Goal: Information Seeking & Learning: Check status

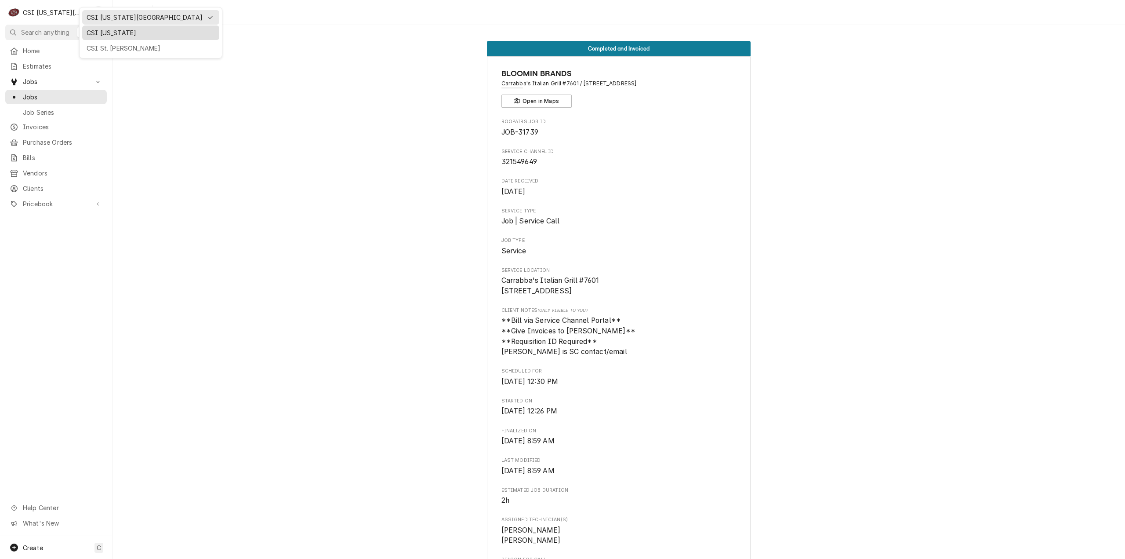
scroll to position [672, 0]
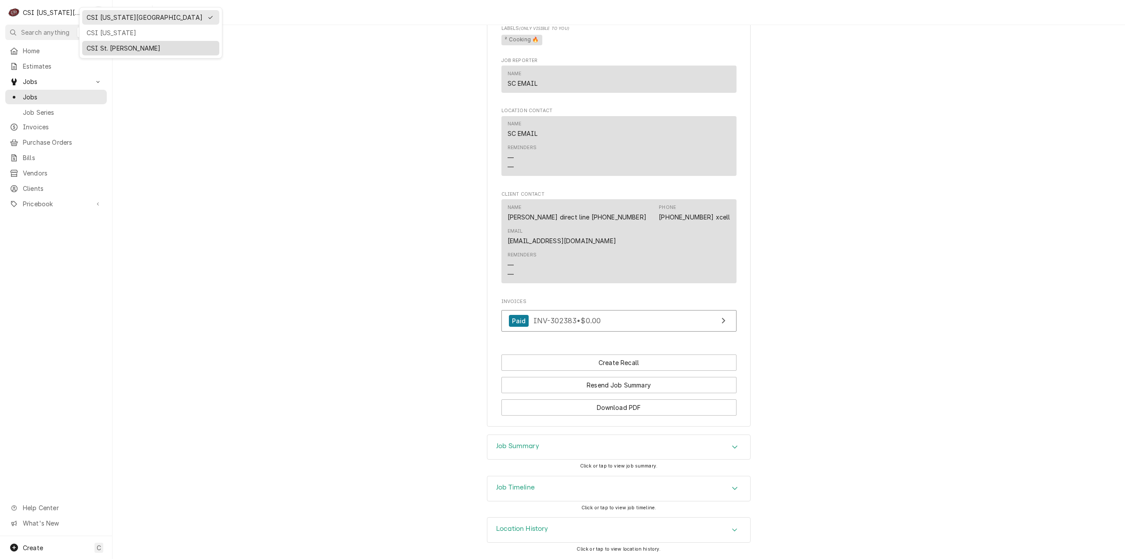
click at [109, 41] on div "CSI St. [PERSON_NAME]" at bounding box center [150, 48] width 137 height 15
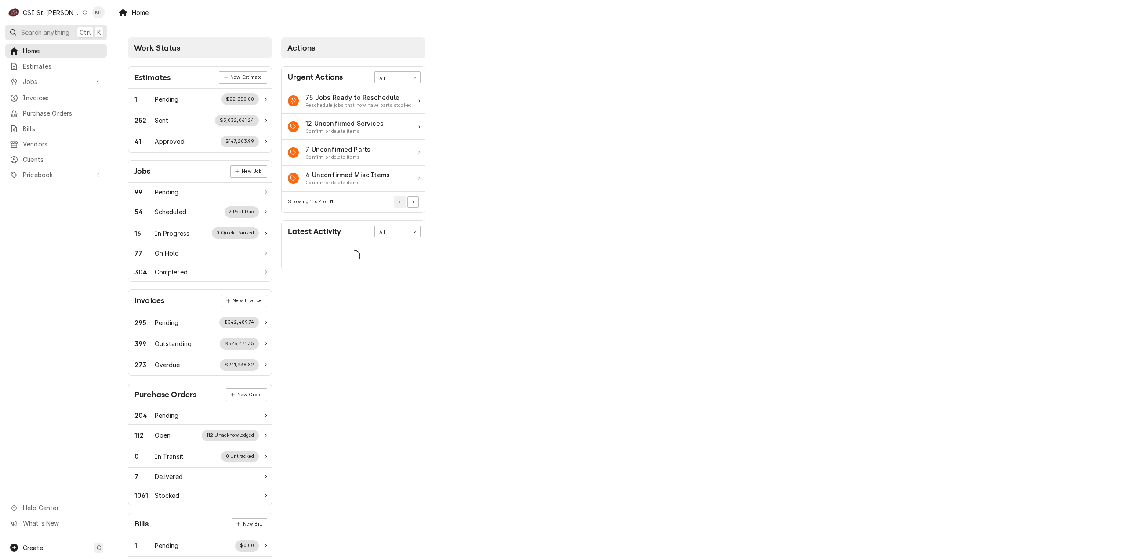
click at [54, 30] on span "Search anything" at bounding box center [45, 32] width 48 height 9
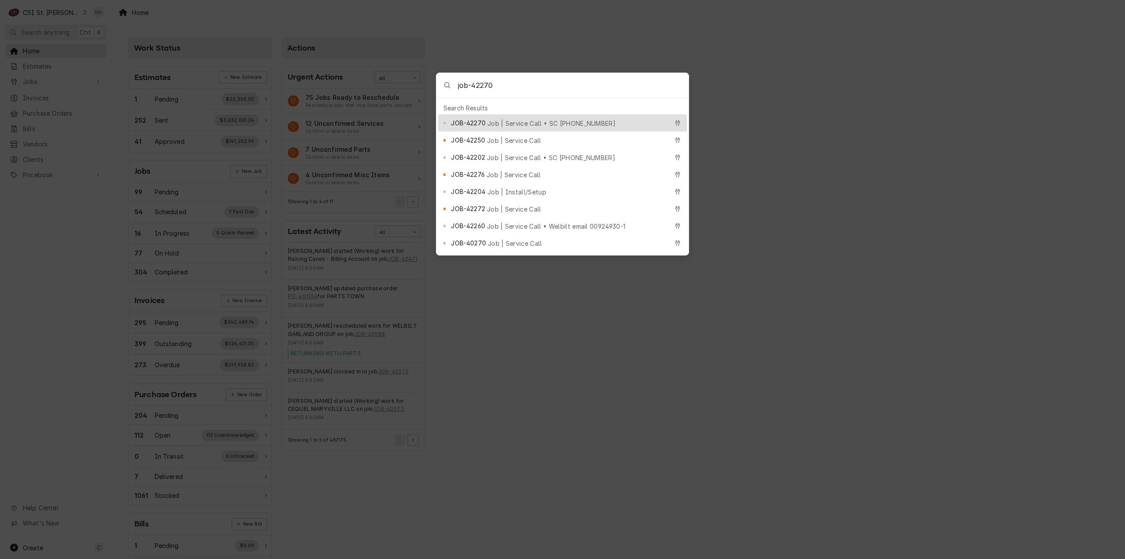
type input "job-42270"
click at [504, 119] on span "Job | Service Call • SC 323645891" at bounding box center [551, 123] width 128 height 9
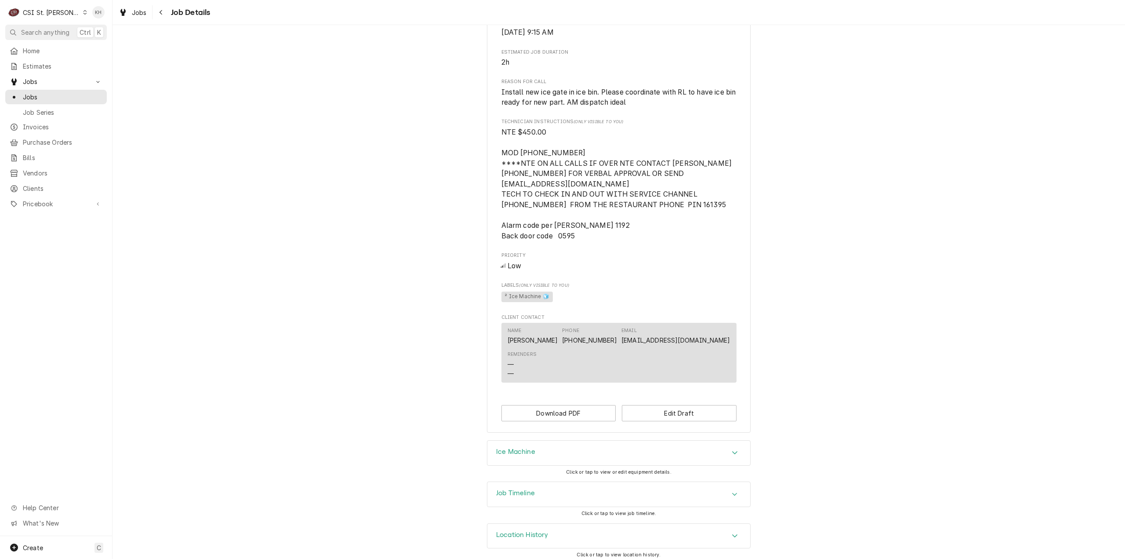
scroll to position [476, 0]
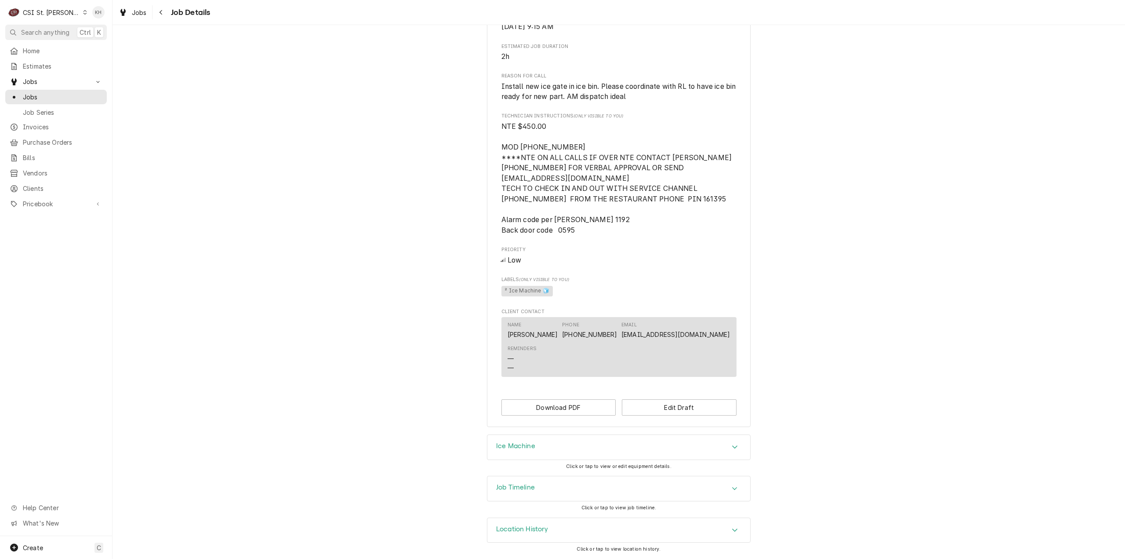
click at [567, 480] on div "Job Timeline" at bounding box center [618, 488] width 263 height 25
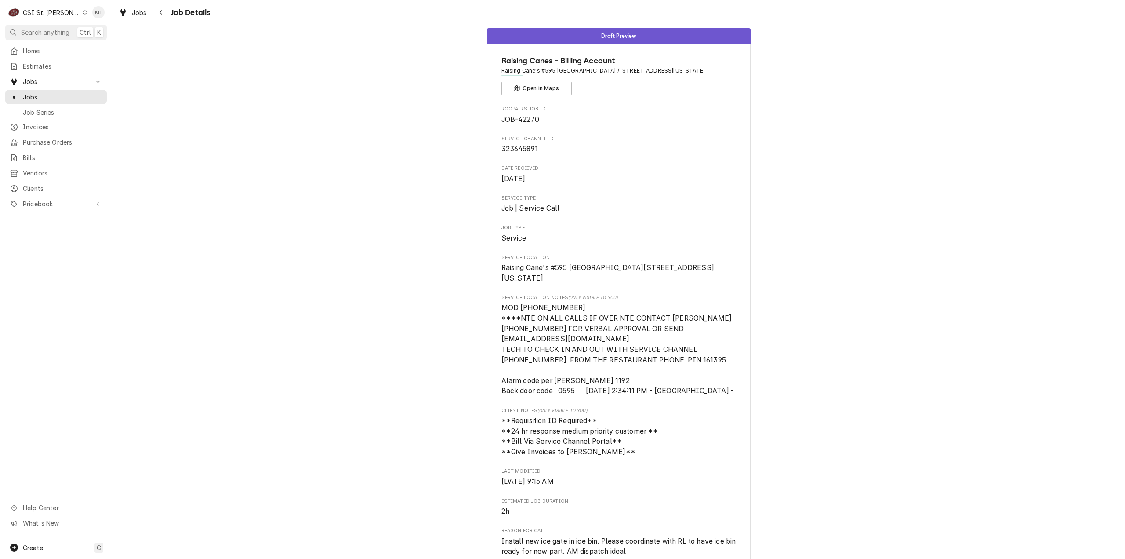
scroll to position [0, 0]
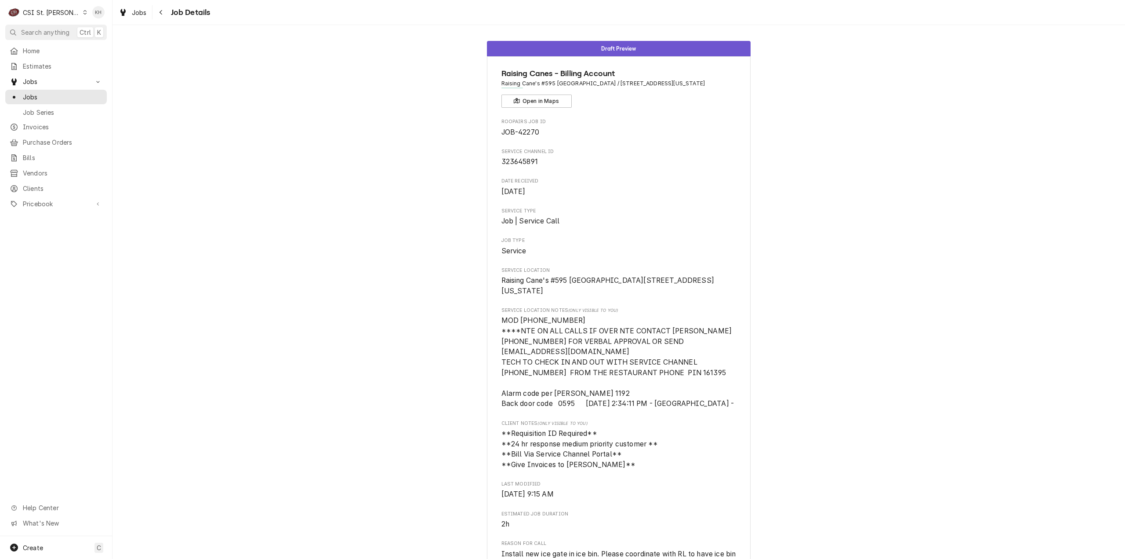
click at [50, 13] on div "CSI St. [PERSON_NAME]" at bounding box center [51, 12] width 57 height 9
click at [92, 18] on div "CSI [US_STATE][GEOGRAPHIC_DATA]" at bounding box center [135, 17] width 116 height 9
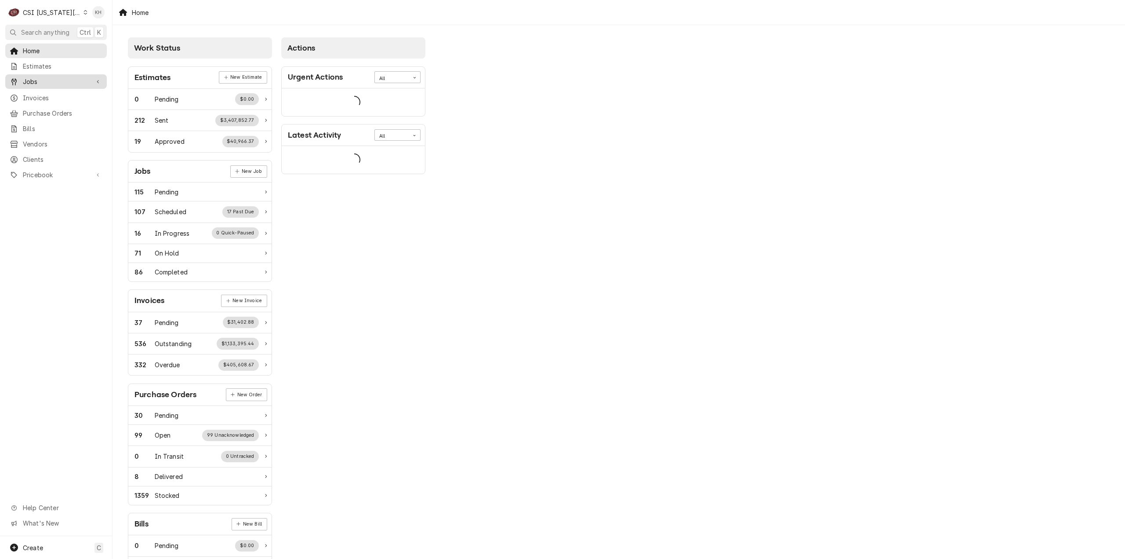
click at [45, 82] on span "Jobs" at bounding box center [56, 81] width 66 height 9
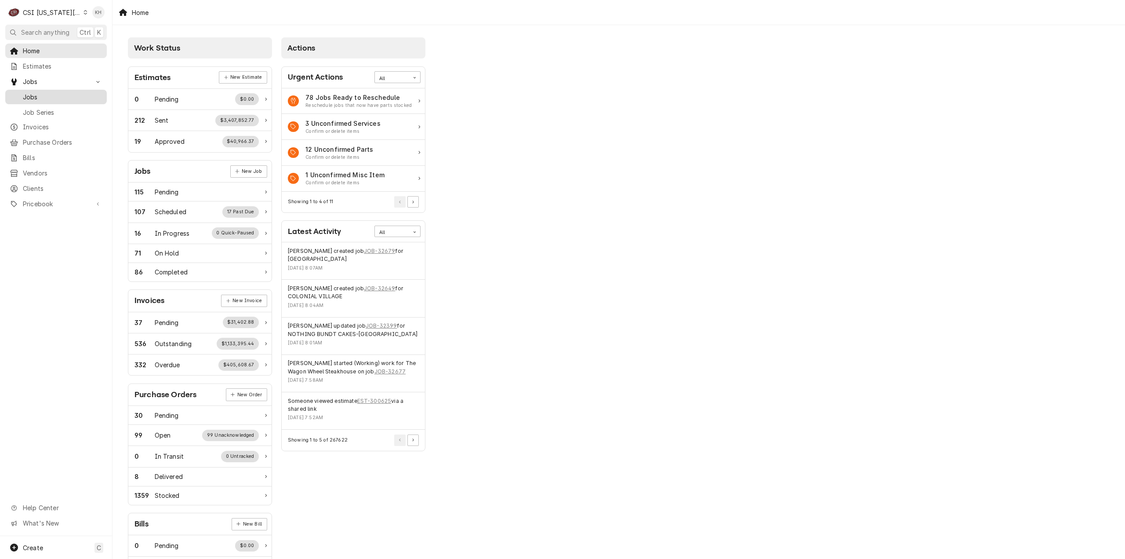
click at [45, 92] on span "Jobs" at bounding box center [63, 96] width 80 height 9
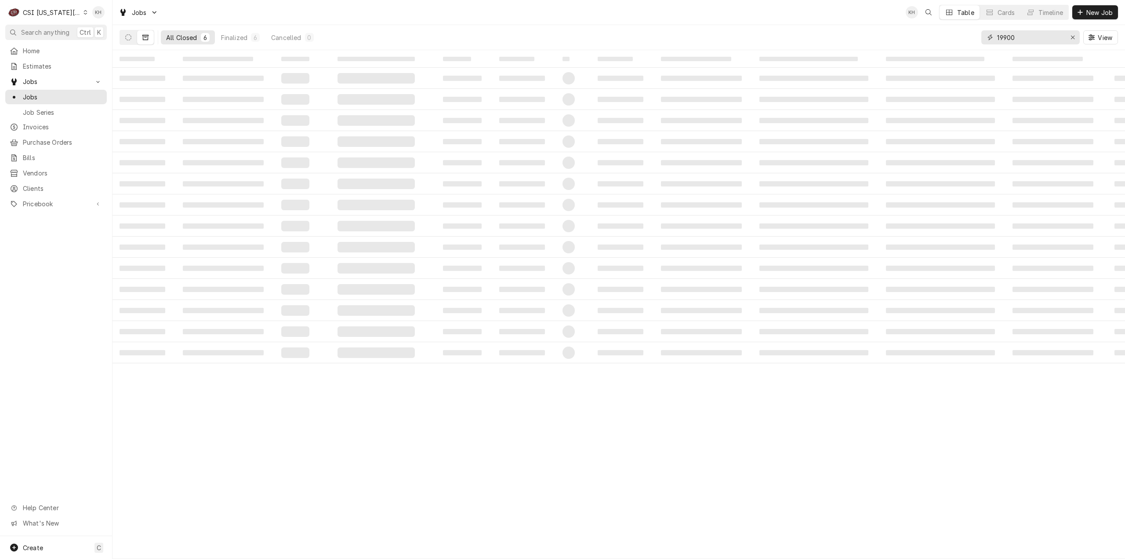
drag, startPoint x: 1012, startPoint y: 43, endPoint x: 939, endPoint y: 49, distance: 74.1
click at [939, 49] on div "All Closed 6 Finalized 6 Cancelled 0 19900 View" at bounding box center [619, 37] width 998 height 25
paste input "325457206"
type input "325457206"
click at [126, 39] on icon "Dynamic Content Wrapper" at bounding box center [128, 37] width 6 height 6
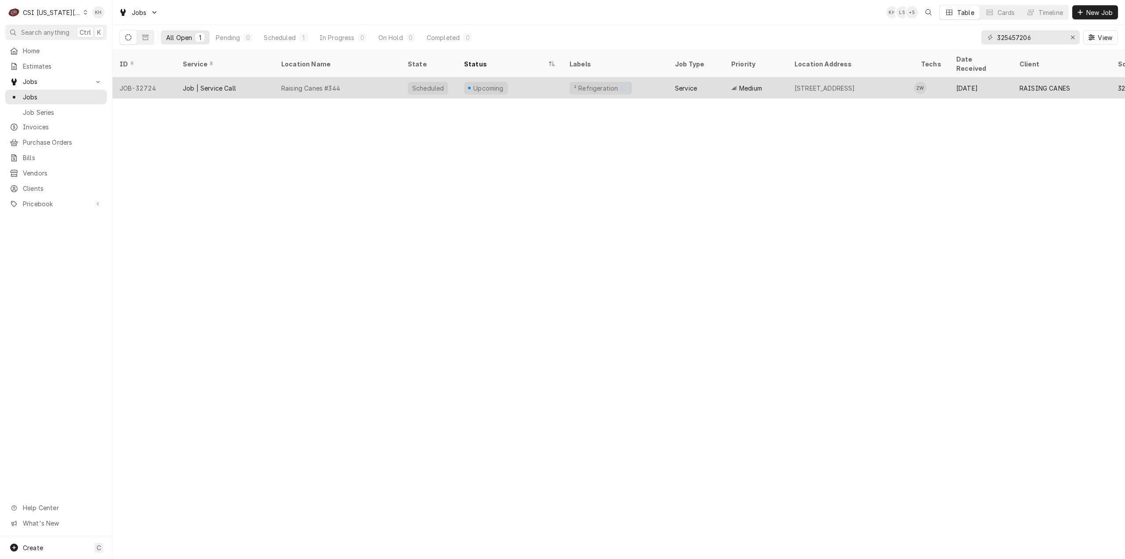
click at [381, 77] on div "Raising Canes #344" at bounding box center [337, 87] width 127 height 21
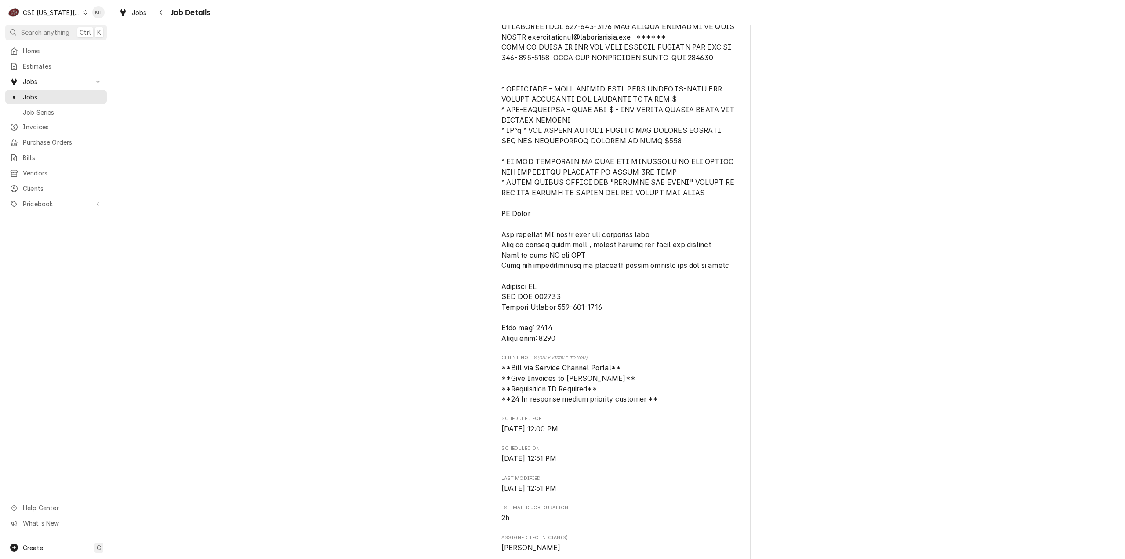
scroll to position [352, 0]
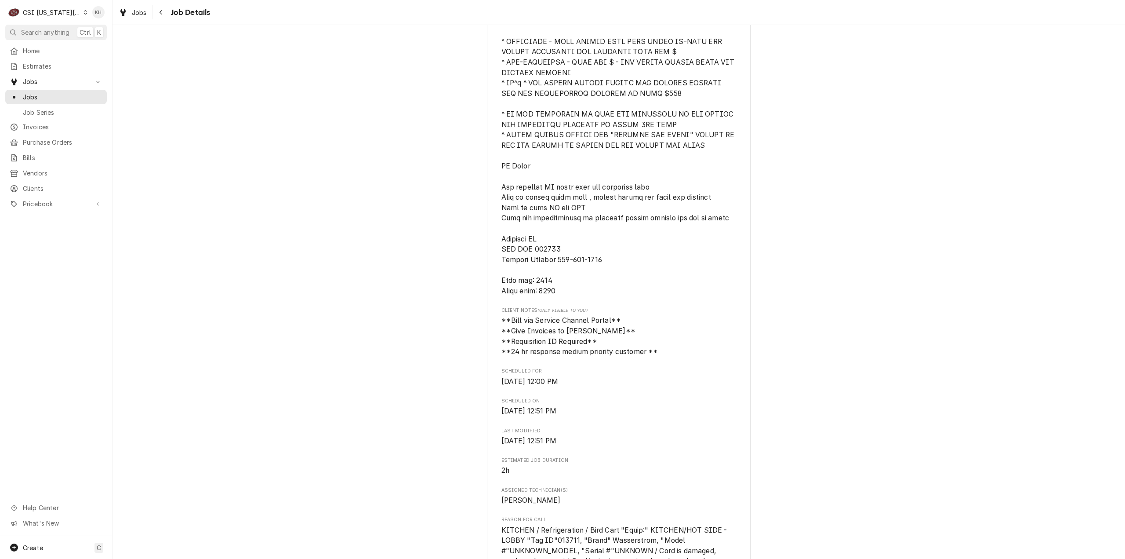
click at [50, 15] on div "CSI [US_STATE][GEOGRAPHIC_DATA]" at bounding box center [52, 12] width 58 height 9
click at [101, 44] on div "CSI St. [PERSON_NAME]" at bounding box center [151, 48] width 128 height 9
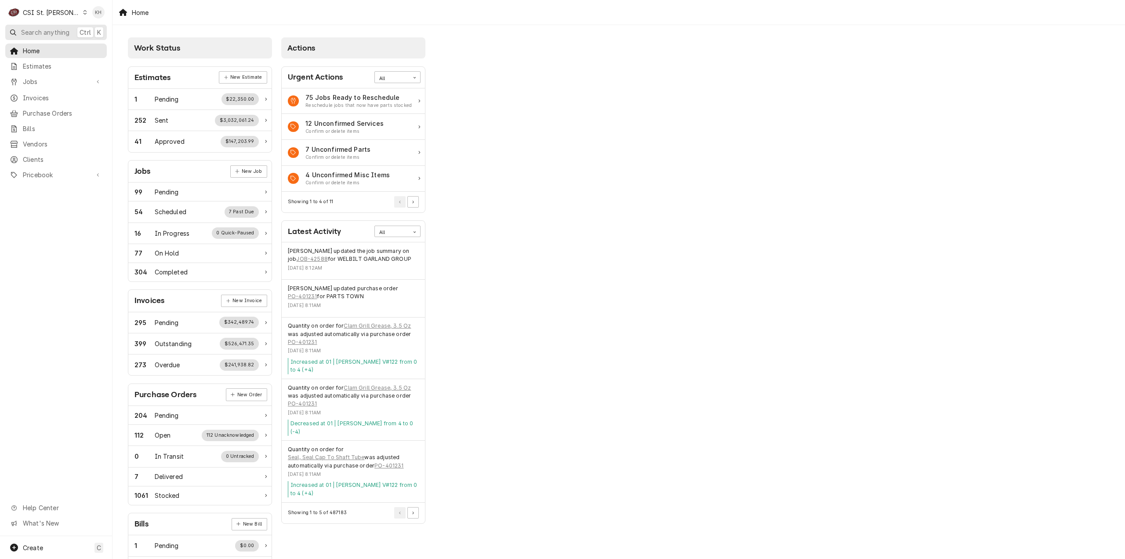
click at [32, 30] on span "Search anything" at bounding box center [45, 32] width 48 height 9
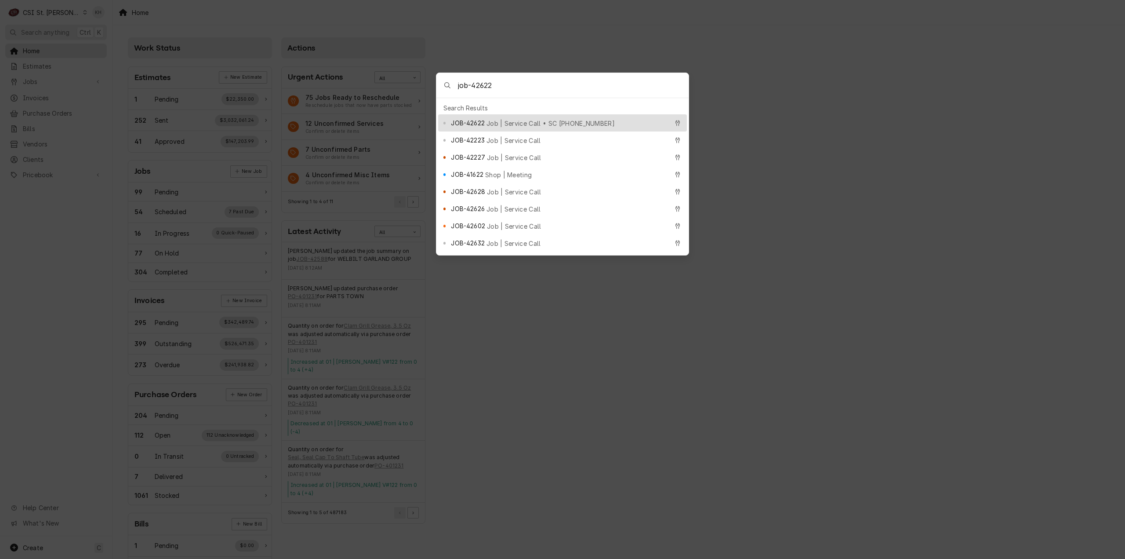
type input "job-42622"
click at [510, 119] on span "Job | Service Call • SC [PHONE_NUMBER]" at bounding box center [550, 123] width 128 height 9
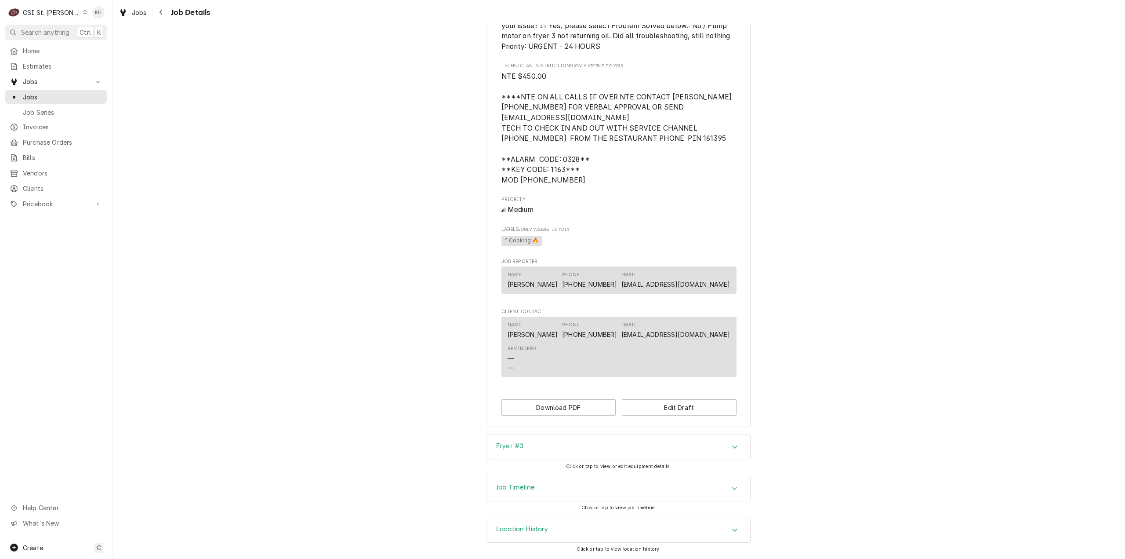
scroll to position [578, 0]
click at [531, 491] on h3 "Job Timeline" at bounding box center [515, 487] width 39 height 8
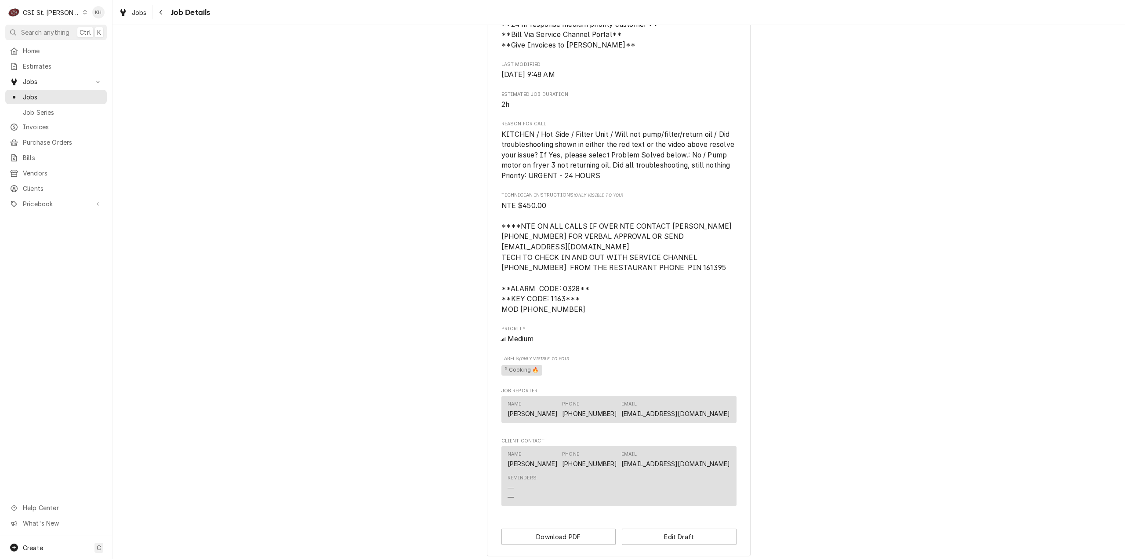
scroll to position [583, 0]
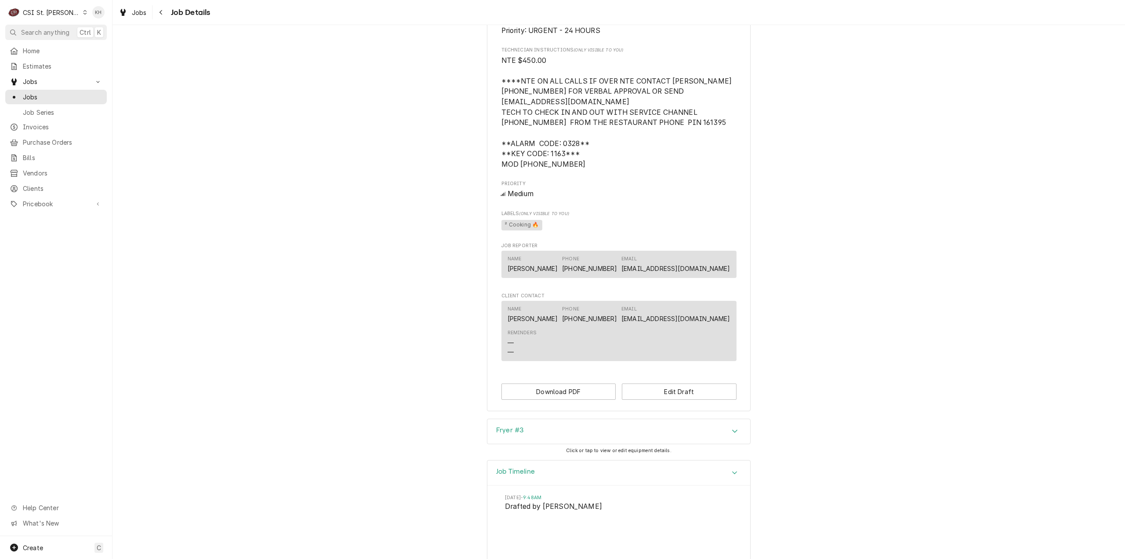
click at [54, 3] on div "C CSI St. Louis KH" at bounding box center [56, 12] width 112 height 25
click at [60, 14] on div "CSI St. [PERSON_NAME]" at bounding box center [51, 12] width 57 height 9
click at [107, 15] on div "CSI [US_STATE][GEOGRAPHIC_DATA]" at bounding box center [135, 17] width 116 height 9
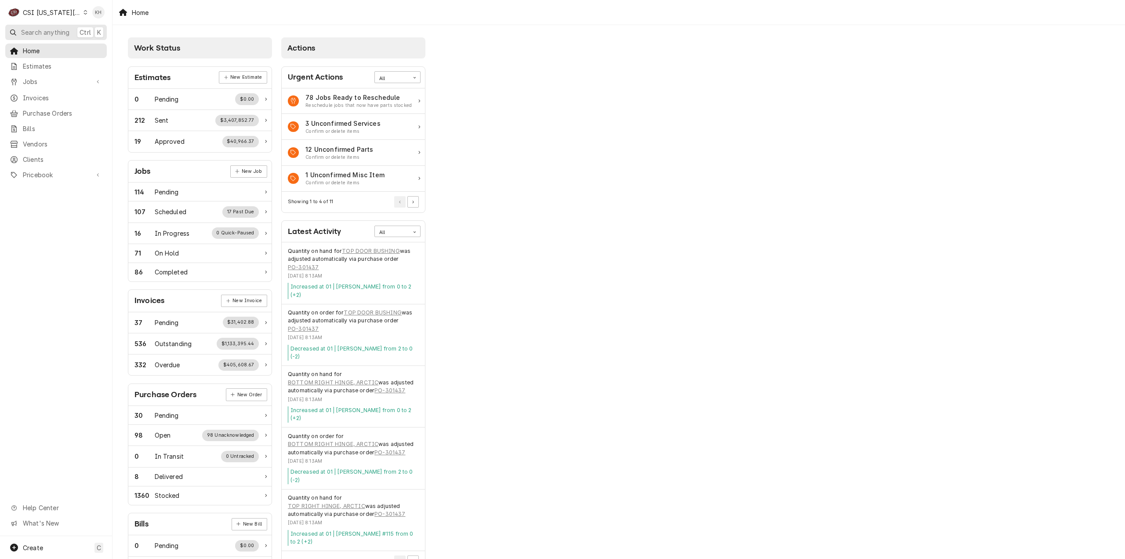
click at [61, 31] on span "Search anything" at bounding box center [45, 32] width 48 height 9
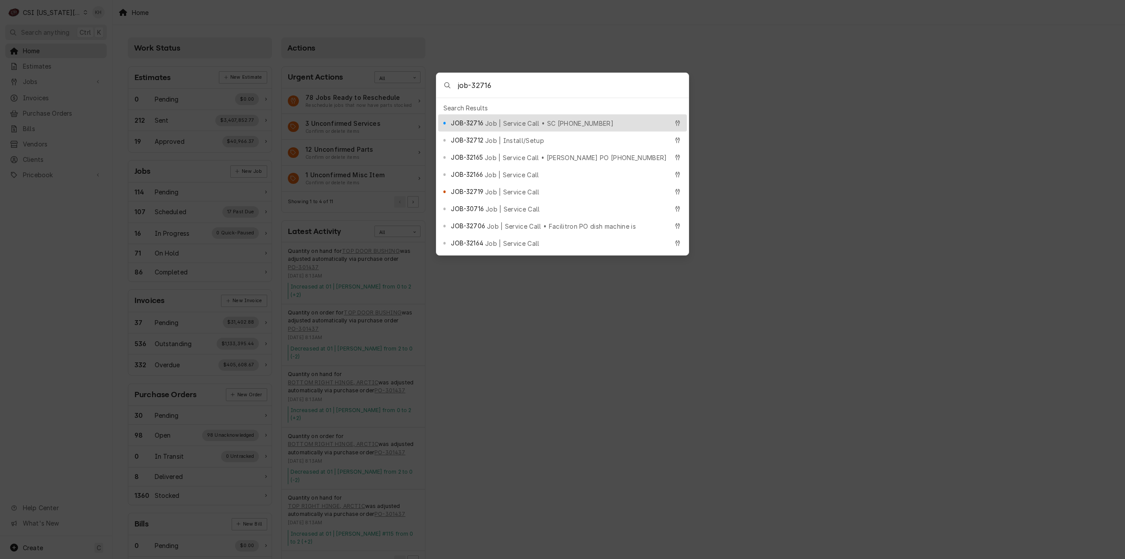
type input "job-32716"
click at [506, 121] on span "Job | Service Call • SC [PHONE_NUMBER]" at bounding box center [549, 123] width 128 height 9
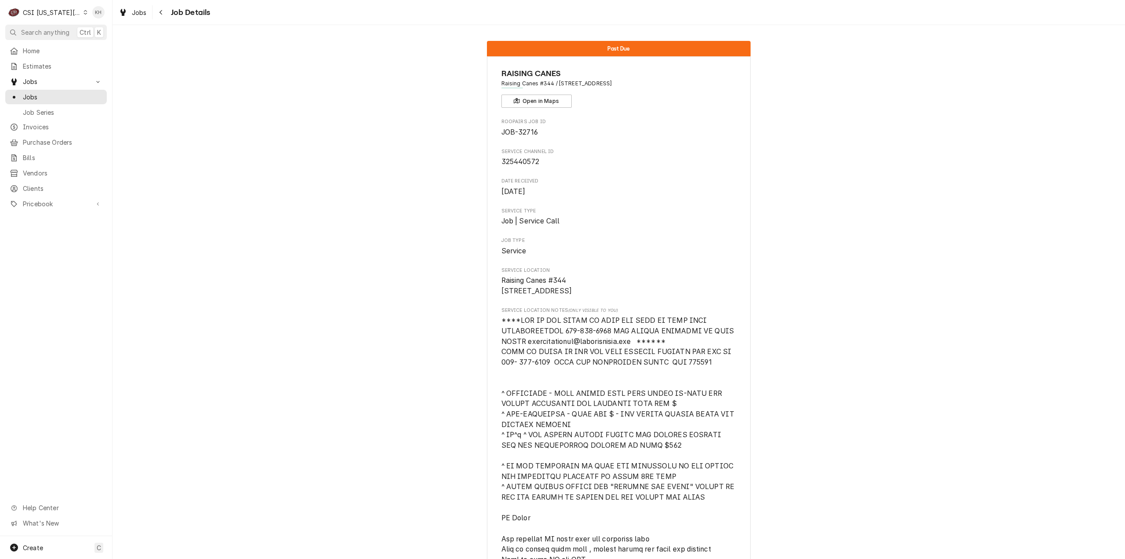
scroll to position [220, 0]
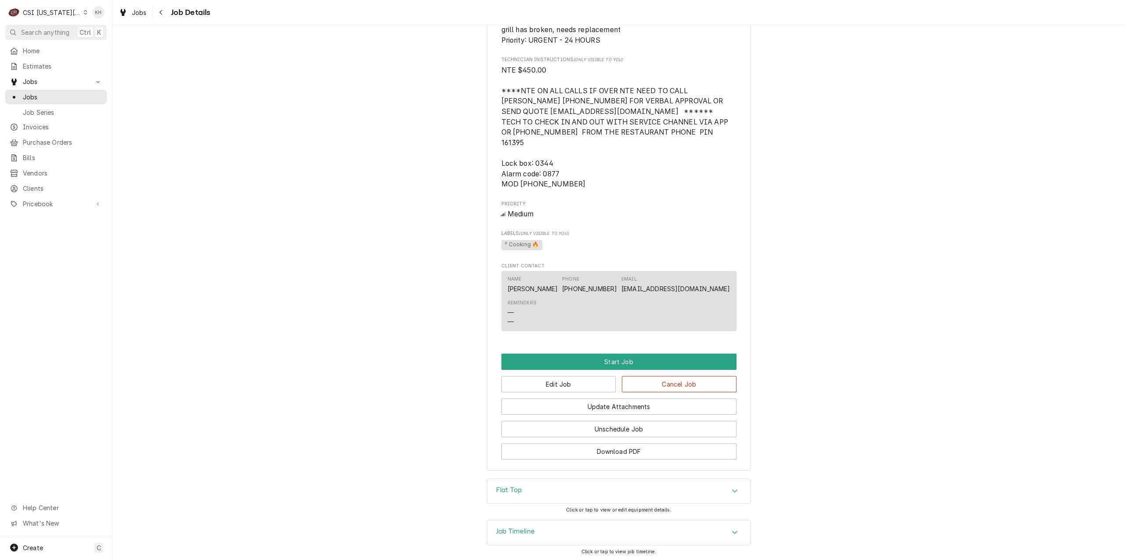
click at [515, 531] on h3 "Job Timeline" at bounding box center [515, 531] width 39 height 8
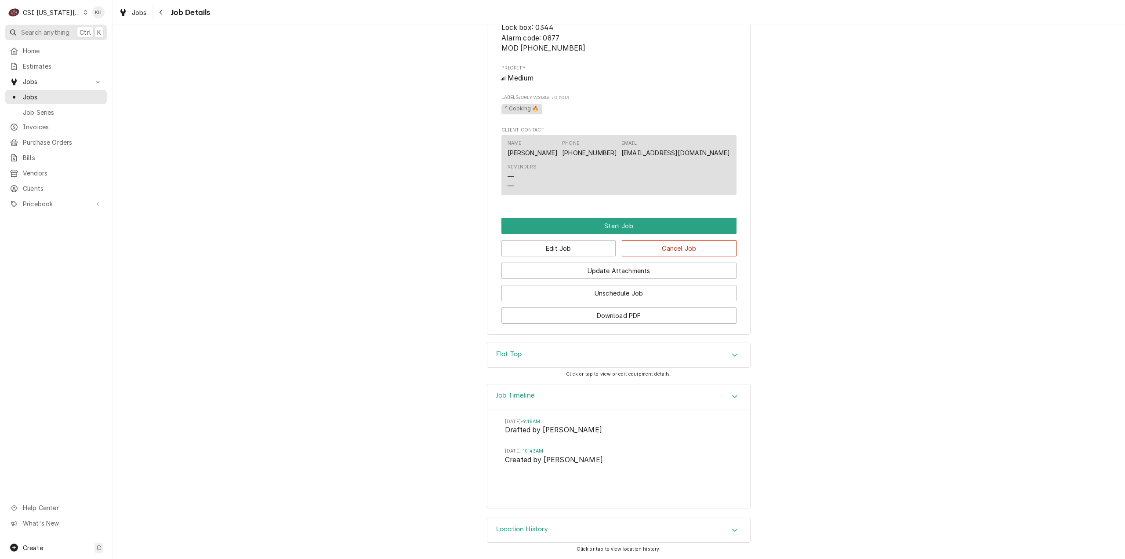
click at [44, 30] on span "Search anything" at bounding box center [45, 32] width 48 height 9
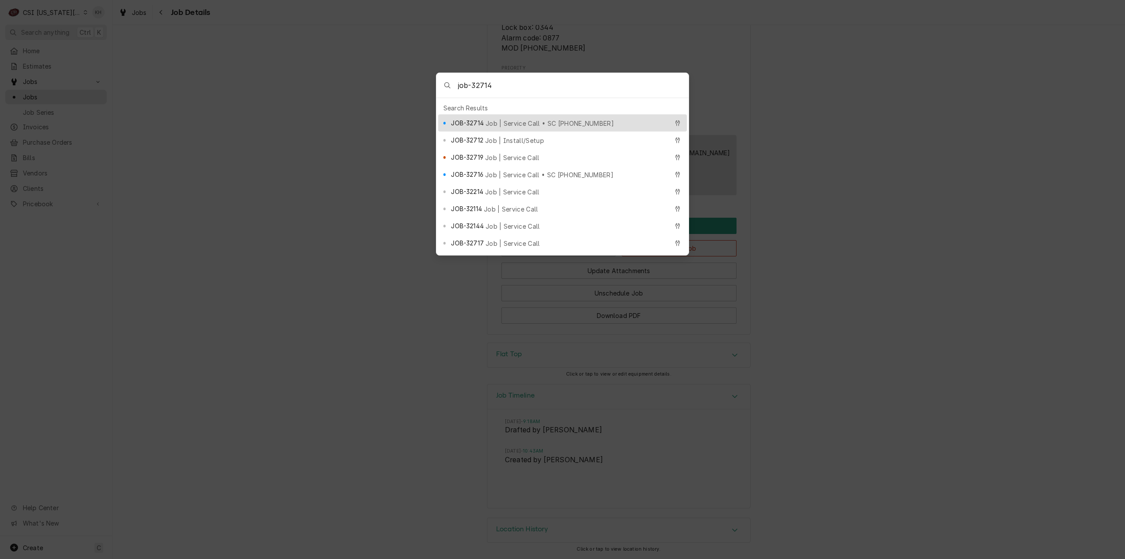
type input "job-32714"
click at [516, 120] on span "Job | Service Call • SC 325380723" at bounding box center [550, 123] width 128 height 9
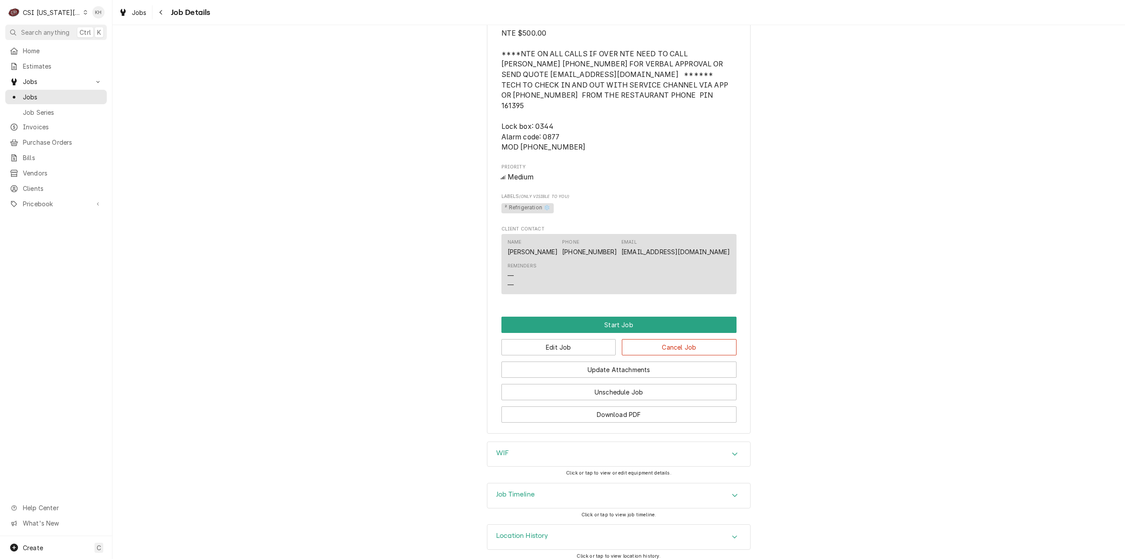
scroll to position [926, 0]
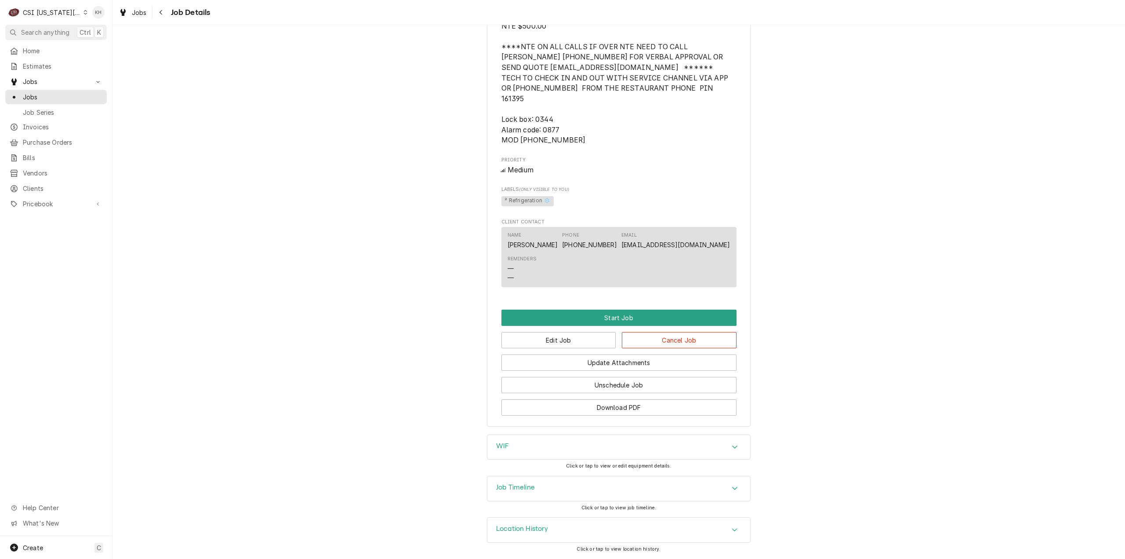
click at [63, 27] on button "Search anything Ctrl K" at bounding box center [56, 32] width 102 height 15
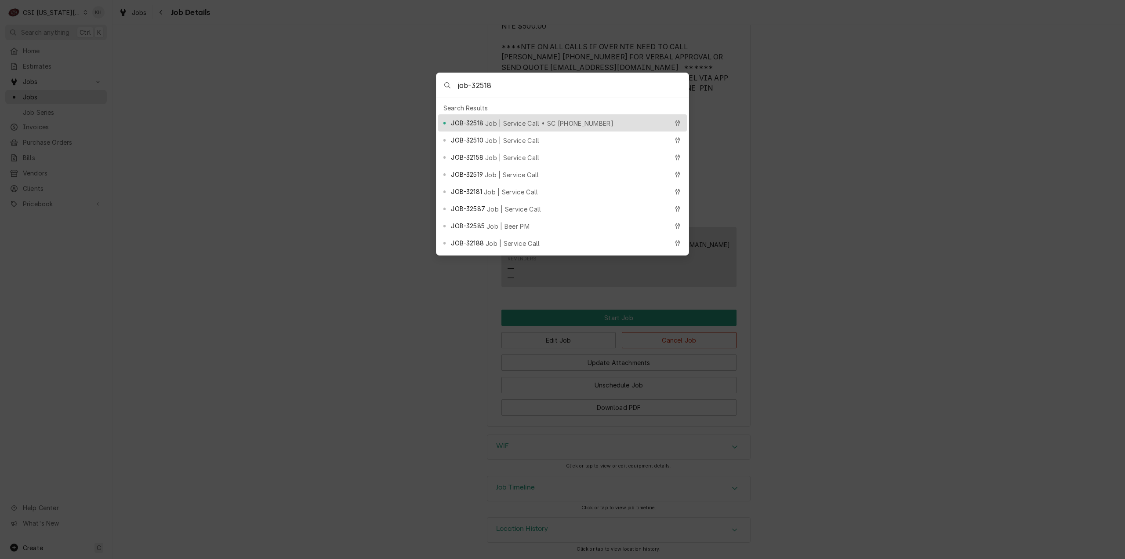
type input "job-32518"
click at [497, 122] on span "Job | Service Call • SC 324669784" at bounding box center [549, 123] width 128 height 9
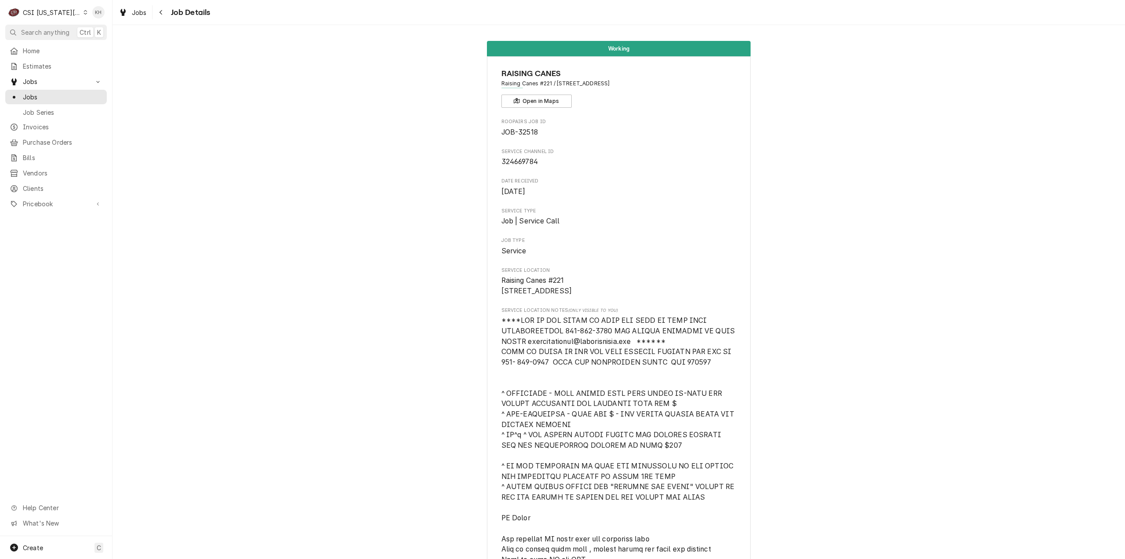
click at [39, 13] on div "CSI Kansas City" at bounding box center [52, 12] width 58 height 9
click at [95, 46] on div "CSI St. [PERSON_NAME]" at bounding box center [151, 48] width 128 height 9
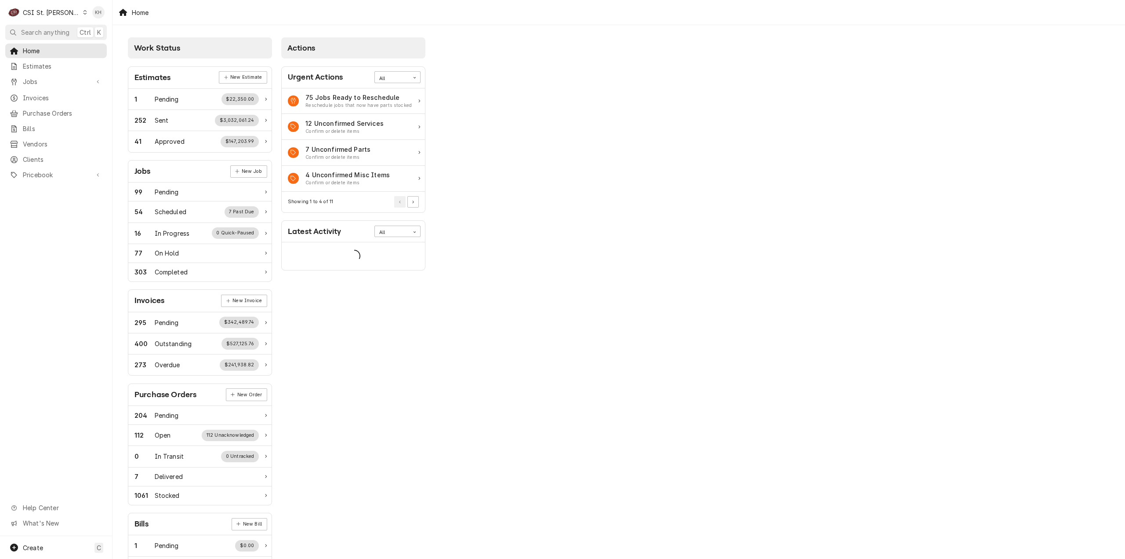
click at [61, 29] on span "Search anything" at bounding box center [45, 32] width 48 height 9
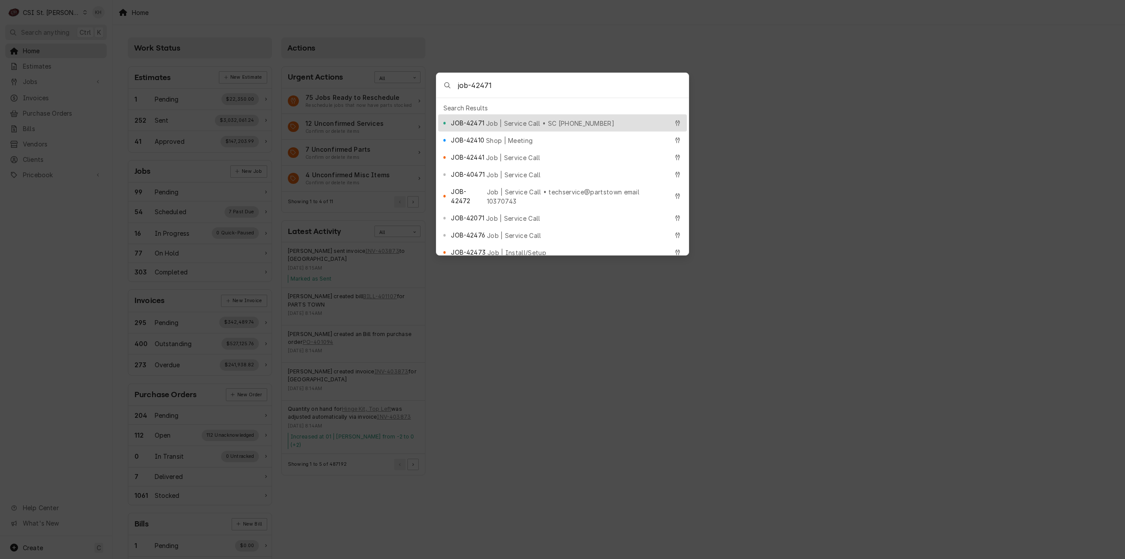
type input "job-42471"
click at [520, 119] on span "Job | Service Call • SC [PHONE_NUMBER]" at bounding box center [550, 123] width 128 height 9
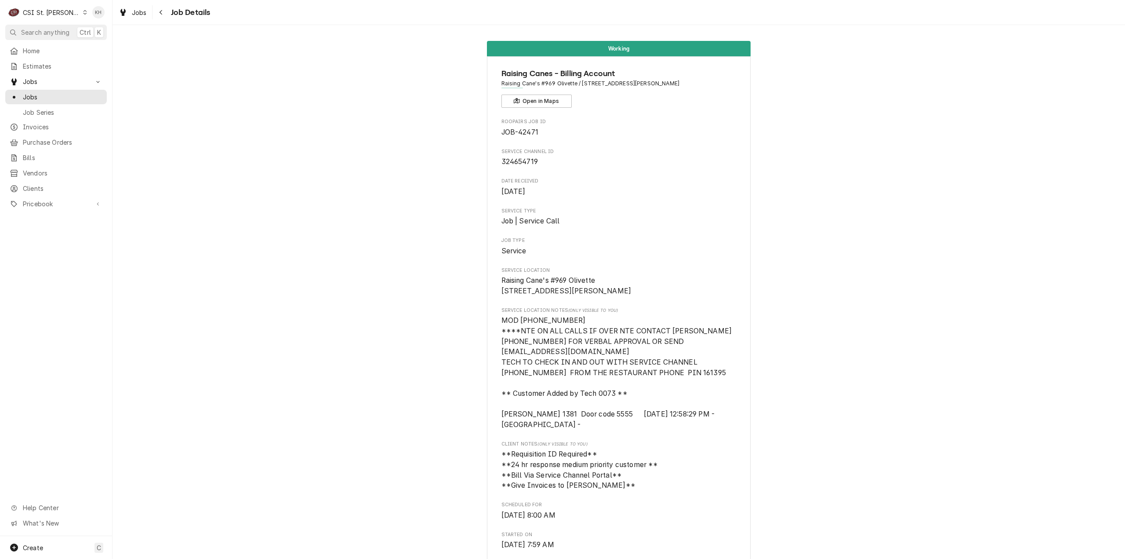
drag, startPoint x: 54, startPoint y: 92, endPoint x: 69, endPoint y: 94, distance: 14.2
click at [54, 92] on span "Jobs" at bounding box center [63, 96] width 80 height 9
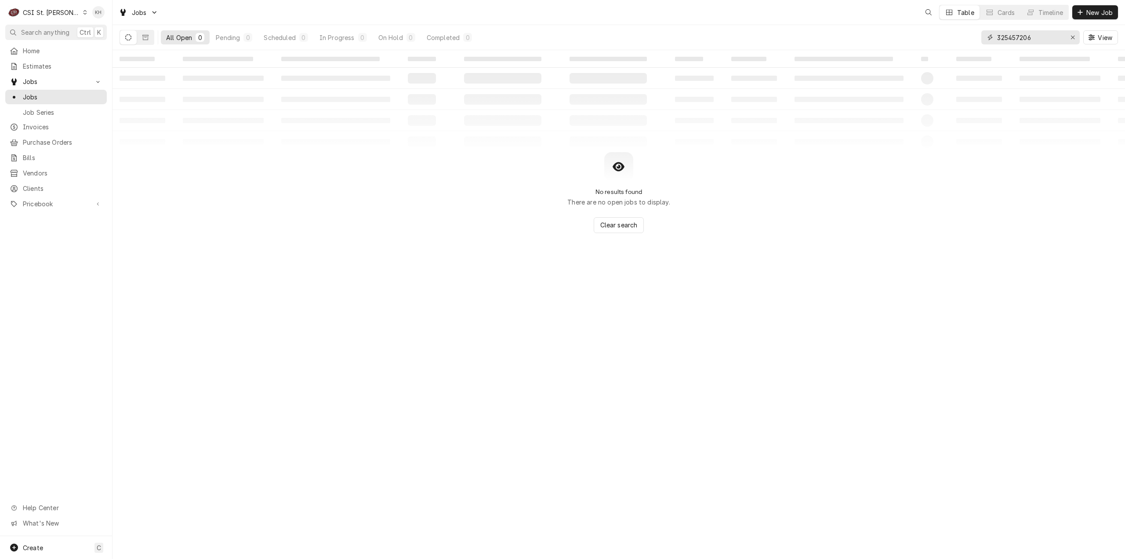
click at [936, 51] on div "Jobs Table Cards Timeline New Job All Open 0 Pending 0 Scheduled 0 In Progress …" at bounding box center [618, 279] width 1012 height 559
paste input "352589"
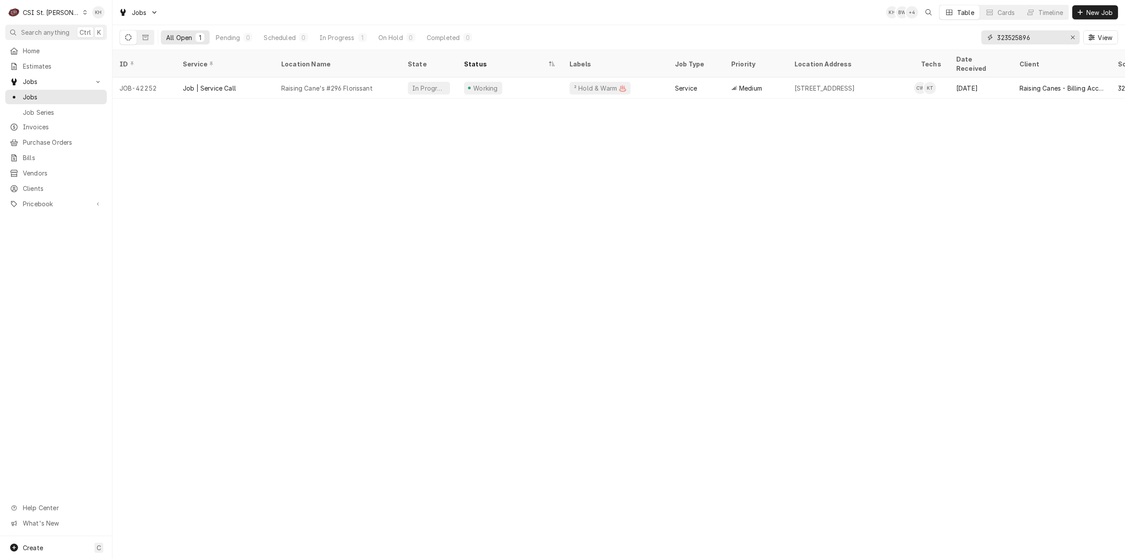
type input "323525896"
click at [57, 14] on div "CSI St. Louis" at bounding box center [51, 12] width 57 height 9
click at [94, 22] on div "CSI [US_STATE][GEOGRAPHIC_DATA]" at bounding box center [135, 17] width 125 height 15
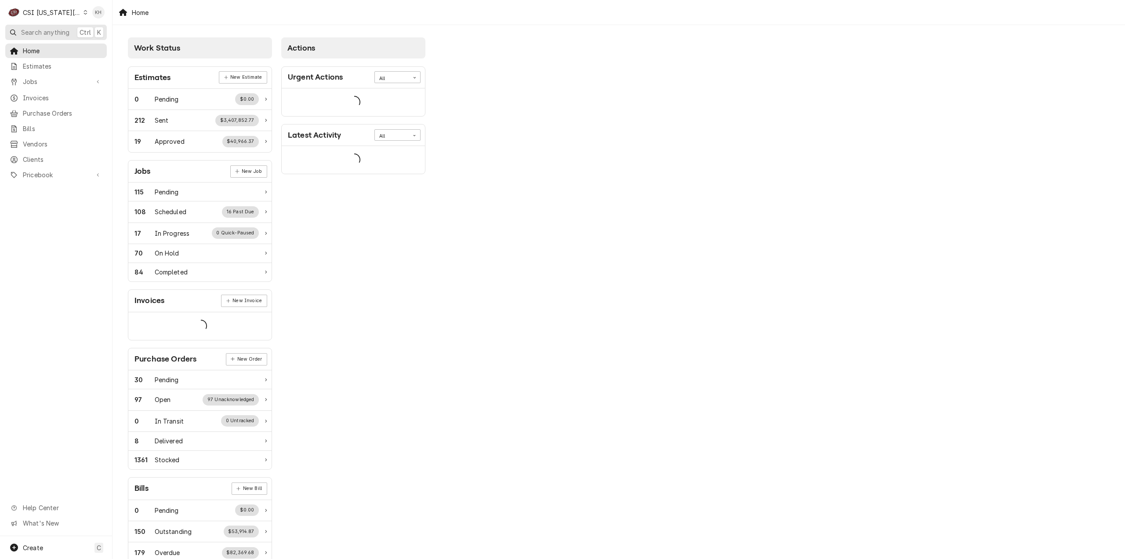
click at [39, 29] on span "Search anything" at bounding box center [45, 32] width 48 height 9
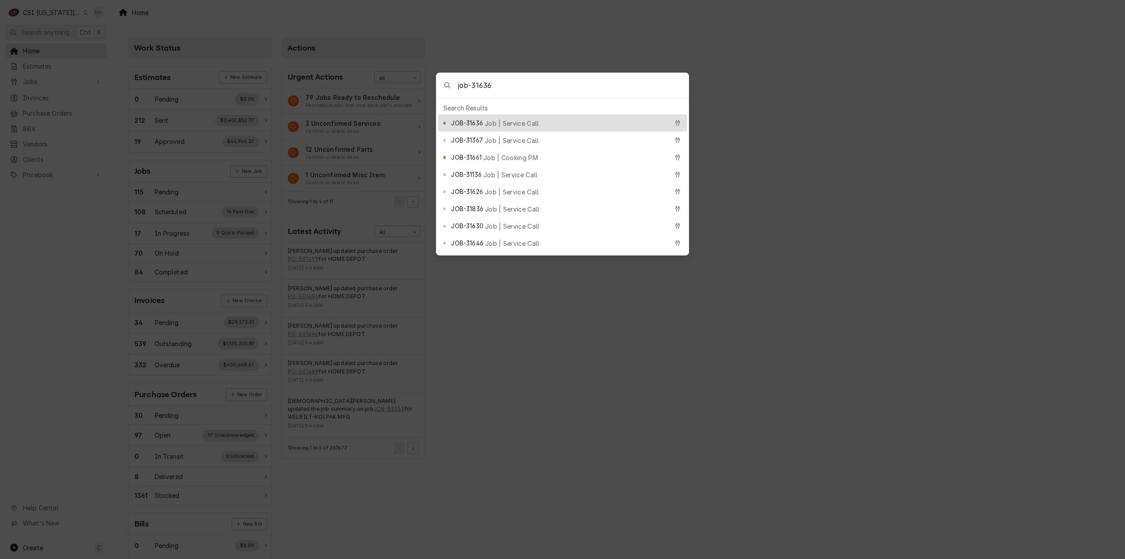
type input "job-31636"
click at [511, 119] on span "Job | Service Call" at bounding box center [512, 123] width 54 height 9
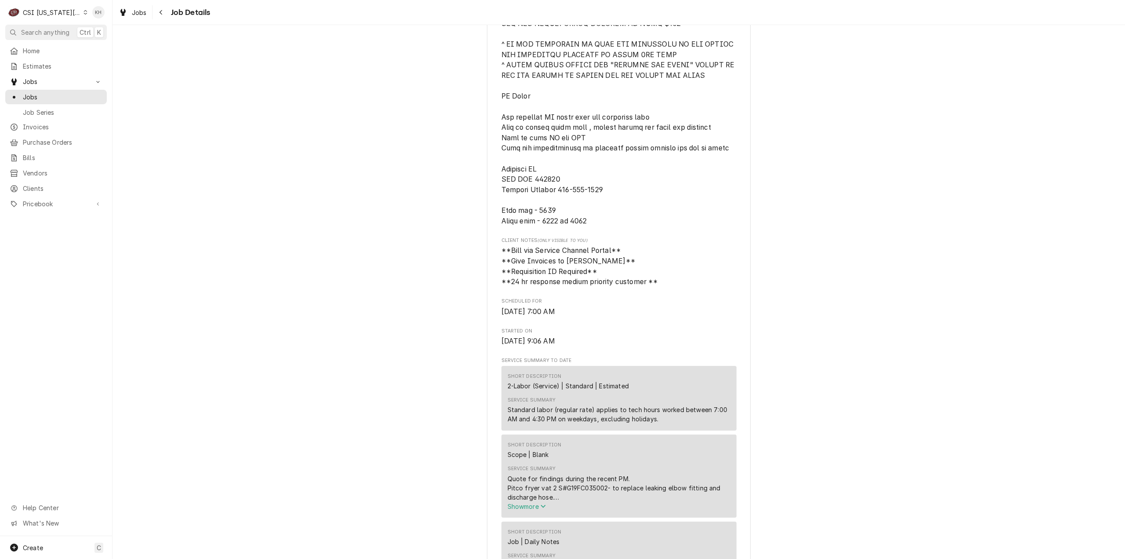
scroll to position [615, 0]
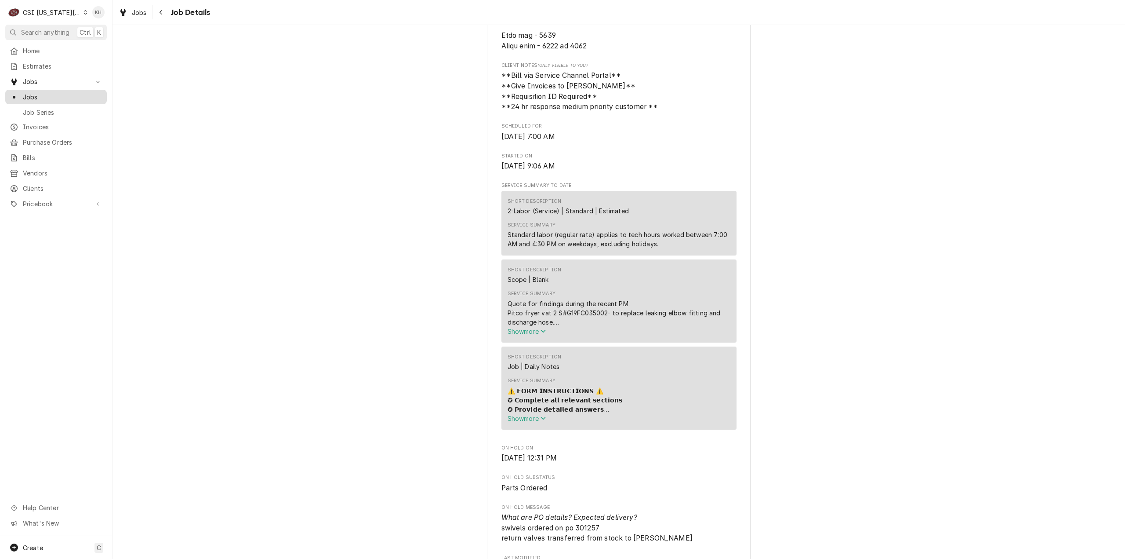
click at [47, 99] on div "Jobs" at bounding box center [56, 96] width 98 height 11
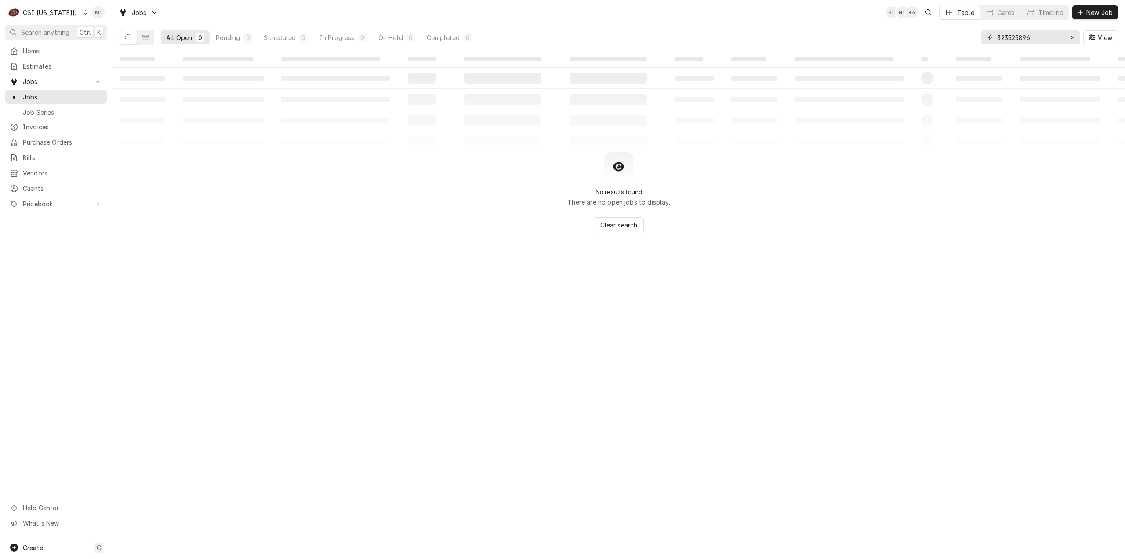
drag, startPoint x: 1052, startPoint y: 37, endPoint x: 846, endPoint y: 38, distance: 205.7
click at [846, 38] on div "All Open 0 Pending 0 Scheduled 0 In Progress 0 On Hold 0 Completed 0 323525896 …" at bounding box center [619, 37] width 998 height 25
paste input "097634"
type input "320976346"
click at [58, 31] on span "Search anything" at bounding box center [45, 32] width 48 height 9
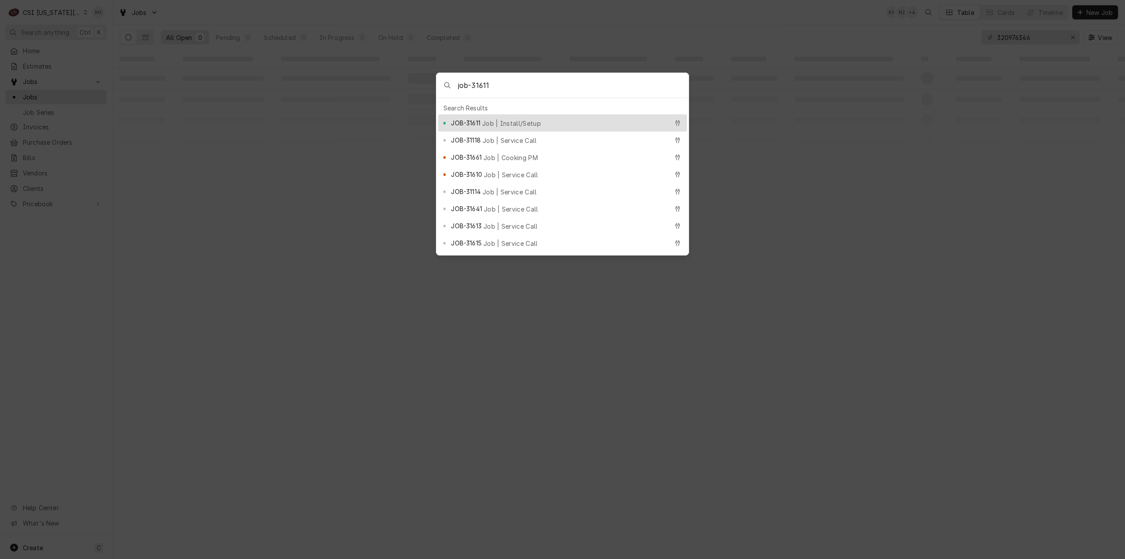
type input "job-31611"
click at [519, 121] on span "Job | Install/Setup" at bounding box center [511, 123] width 59 height 9
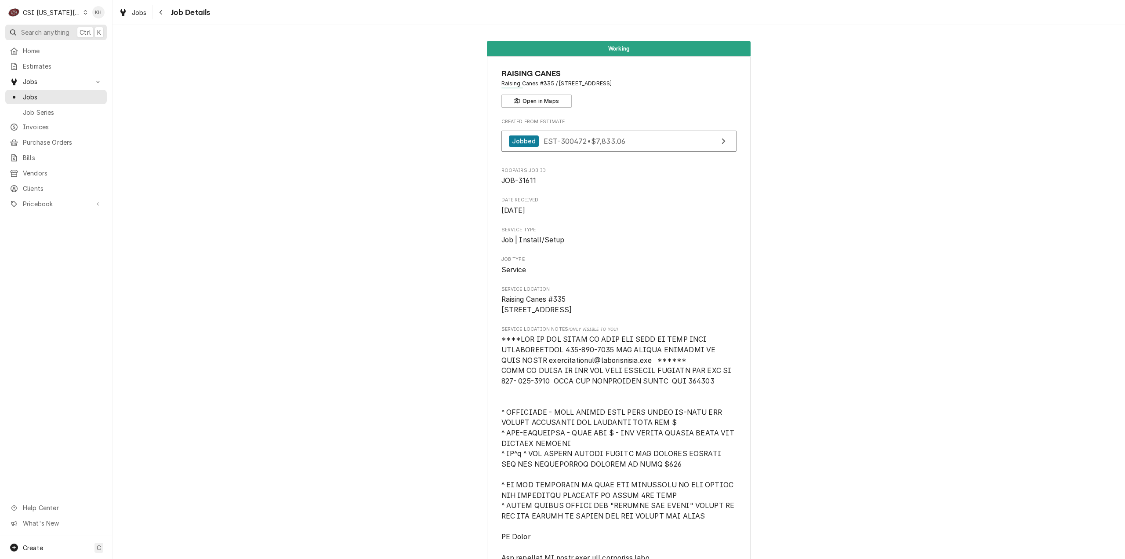
click at [57, 32] on span "Search anything" at bounding box center [45, 32] width 48 height 9
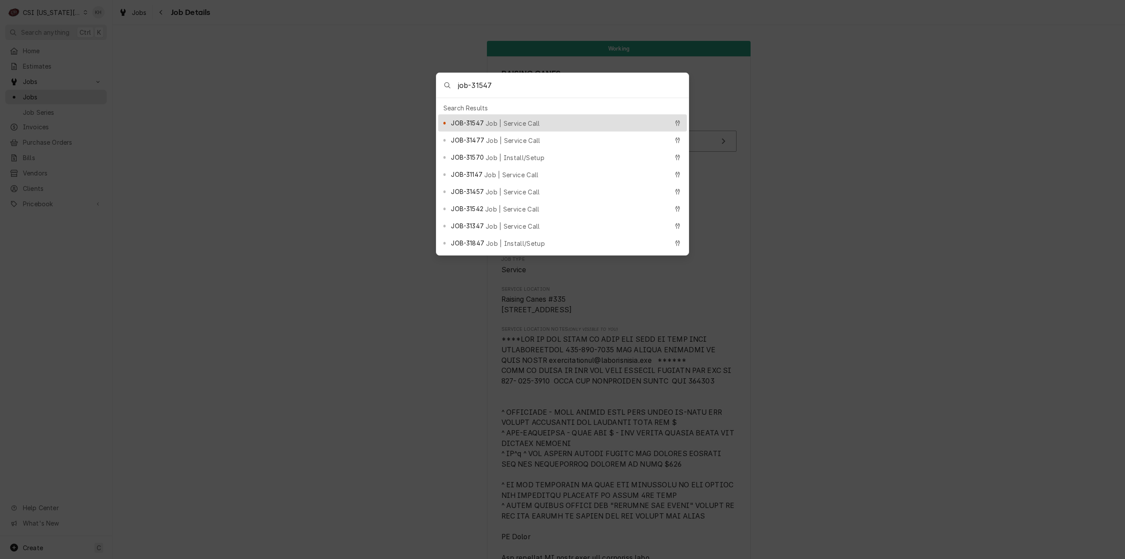
type input "job-31547"
click at [512, 122] on span "Job | Service Call" at bounding box center [513, 123] width 54 height 9
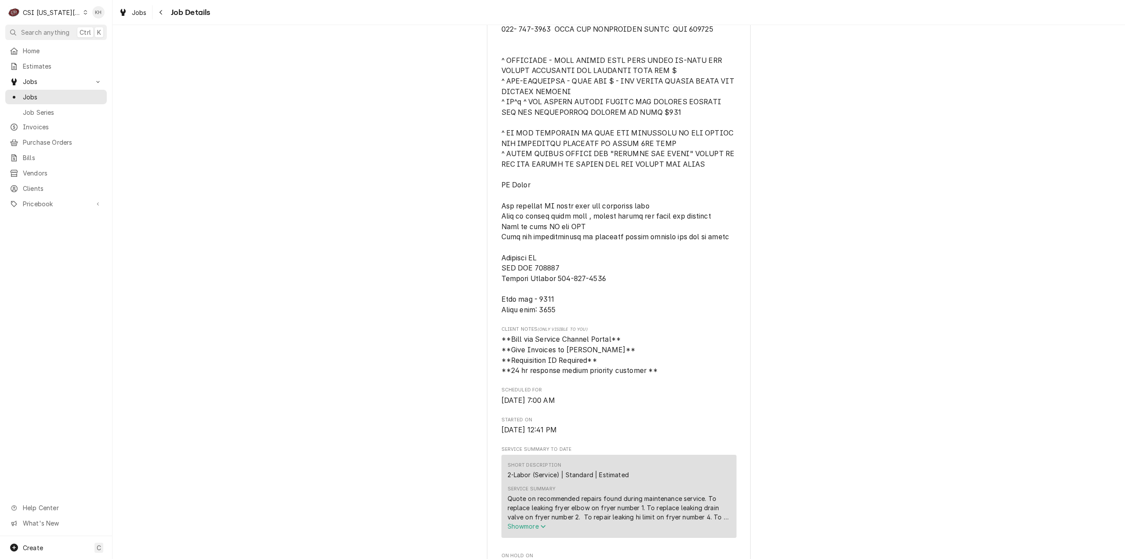
scroll to position [571, 0]
